Goal: Transaction & Acquisition: Download file/media

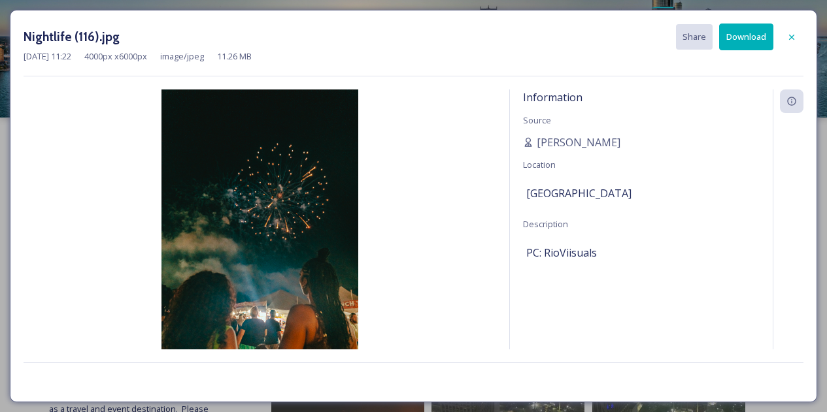
scroll to position [227, 0]
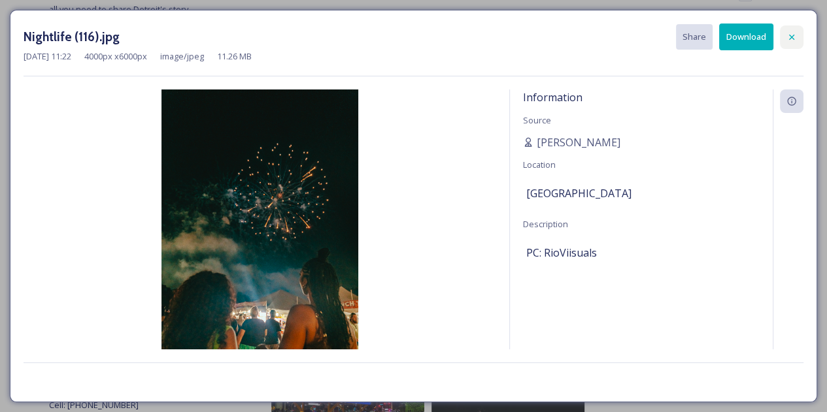
click at [797, 43] on div at bounding box center [792, 37] width 24 height 24
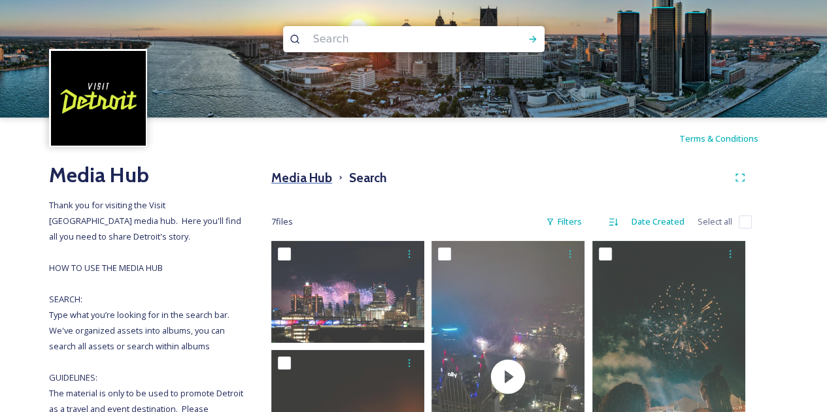
click at [316, 180] on h3 "Media Hub" at bounding box center [301, 178] width 61 height 19
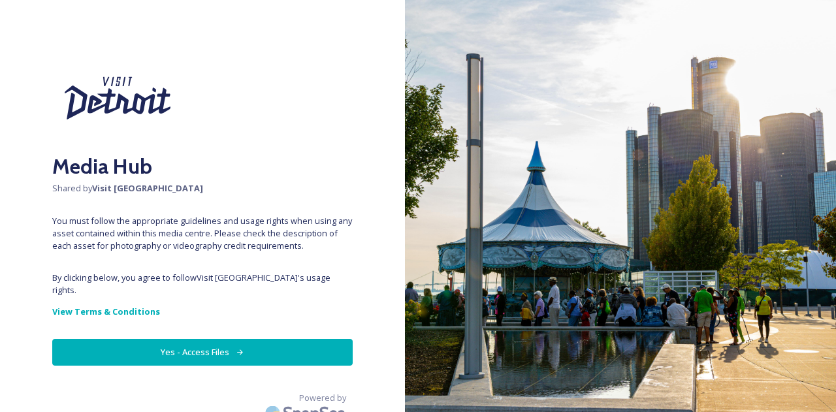
click at [229, 343] on button "Yes - Access Files" at bounding box center [202, 352] width 301 height 27
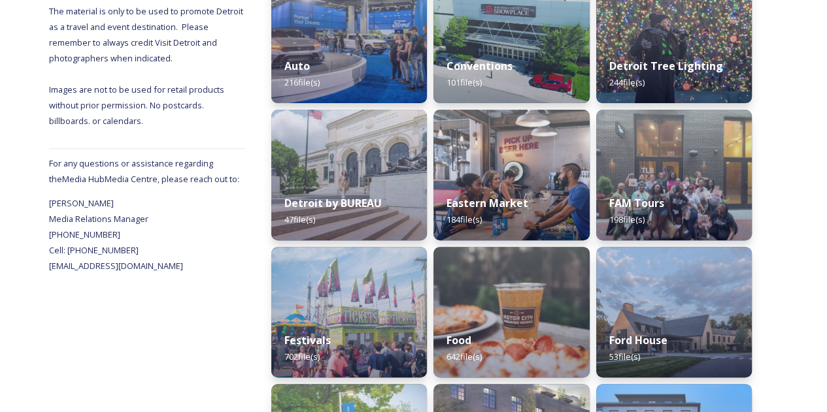
scroll to position [371, 0]
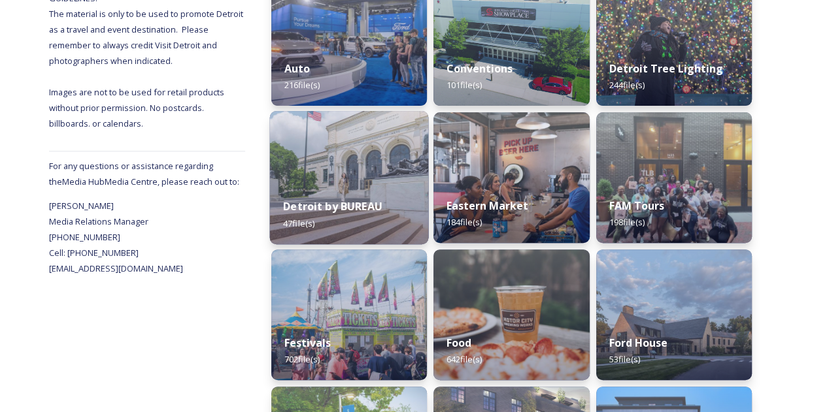
click at [378, 159] on img at bounding box center [349, 177] width 159 height 133
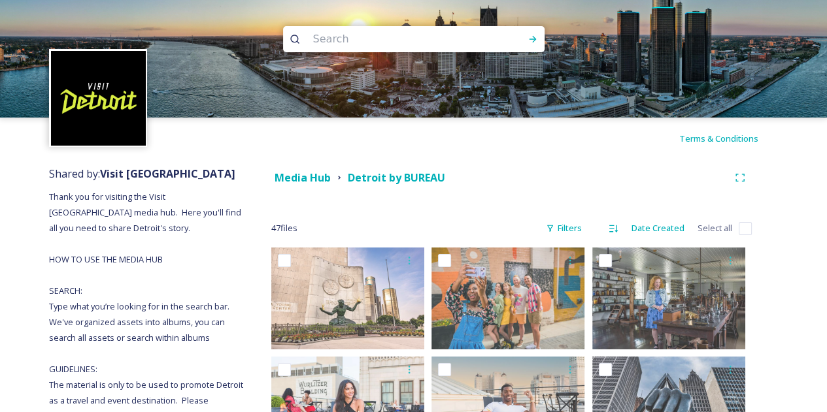
click at [375, 39] on input at bounding box center [395, 39] width 179 height 29
type input "qline"
click at [544, 40] on img at bounding box center [413, 59] width 827 height 118
click at [533, 42] on icon at bounding box center [532, 39] width 10 height 10
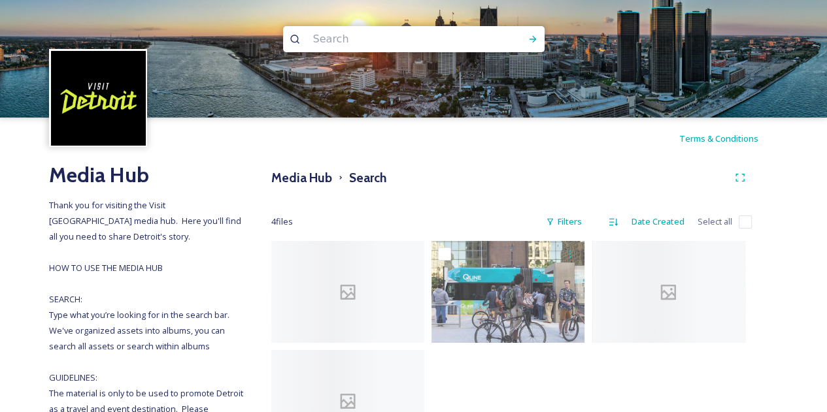
click at [374, 40] on input at bounding box center [395, 39] width 179 height 29
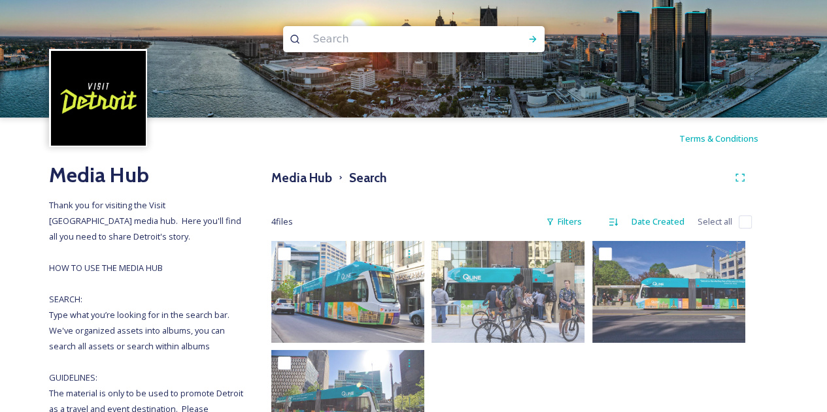
click at [496, 165] on div "Media Hub Search 4 file s Filters Date Created Select all You've reached the end" at bounding box center [511, 407] width 533 height 497
click at [361, 44] on input at bounding box center [395, 39] width 179 height 29
type input "people mover"
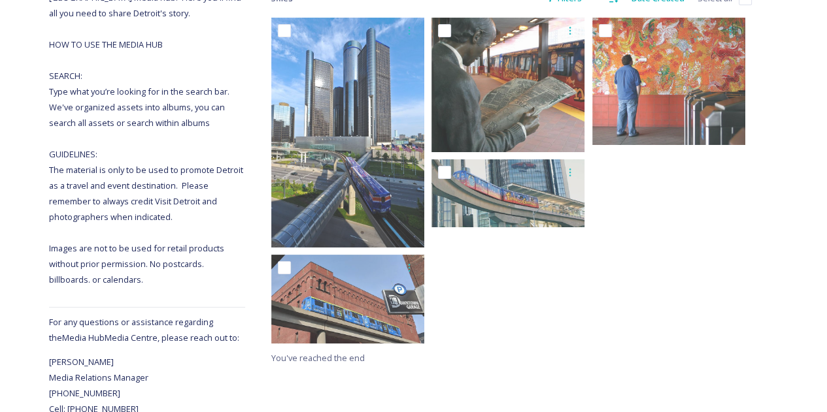
scroll to position [243, 0]
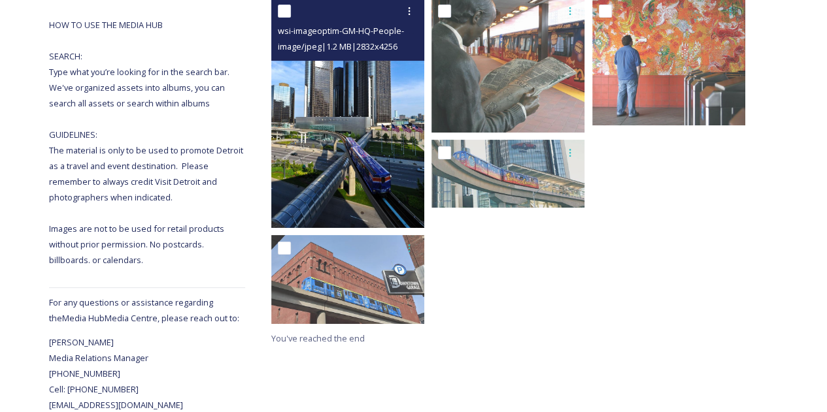
click at [352, 135] on img at bounding box center [347, 113] width 153 height 230
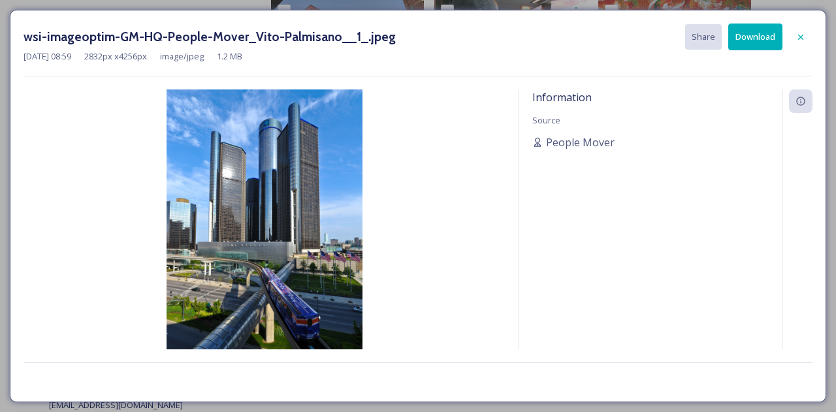
click at [758, 40] on button "Download" at bounding box center [756, 37] width 54 height 27
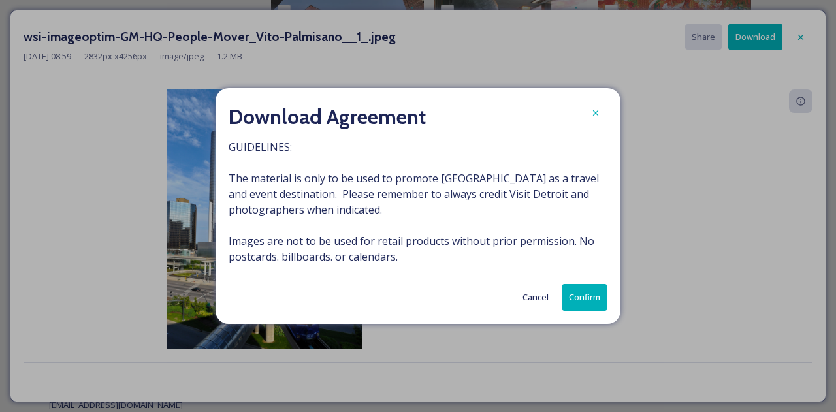
click at [596, 297] on button "Confirm" at bounding box center [585, 297] width 46 height 27
